Goal: Transaction & Acquisition: Book appointment/travel/reservation

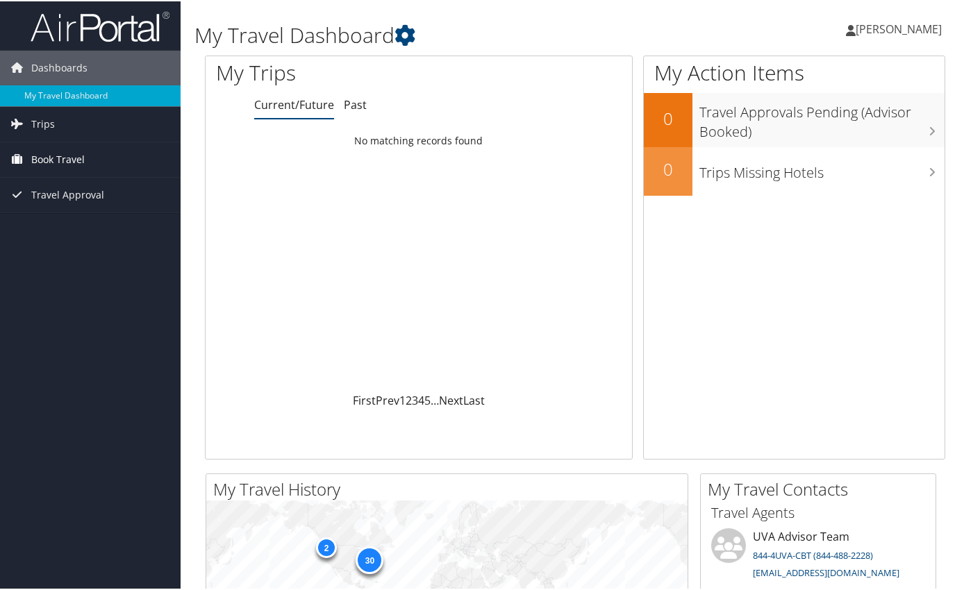
click at [74, 160] on span "Book Travel" at bounding box center [57, 158] width 53 height 35
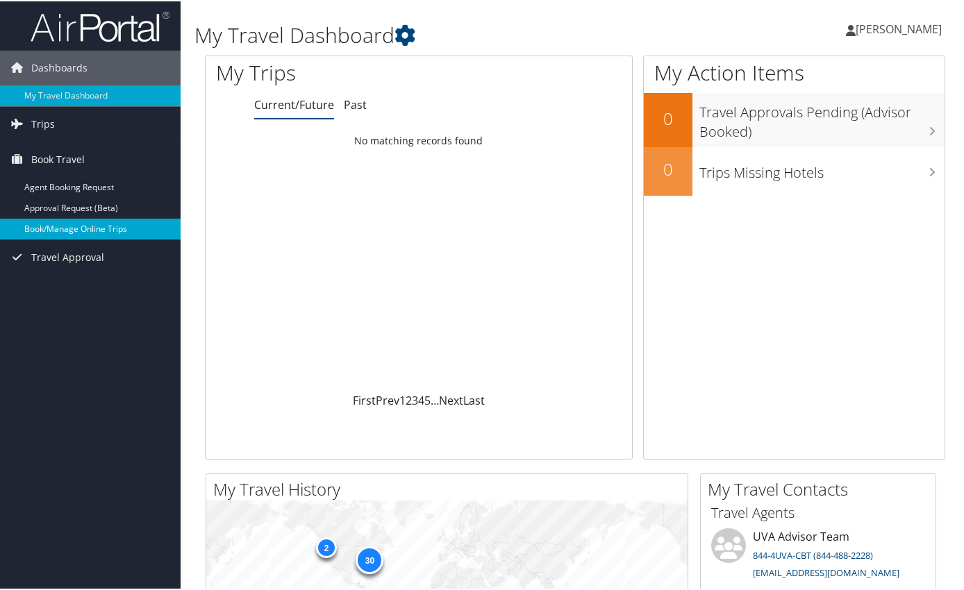
click at [68, 231] on link "Book/Manage Online Trips" at bounding box center [90, 227] width 181 height 21
